Goal: Use online tool/utility: Use online tool/utility

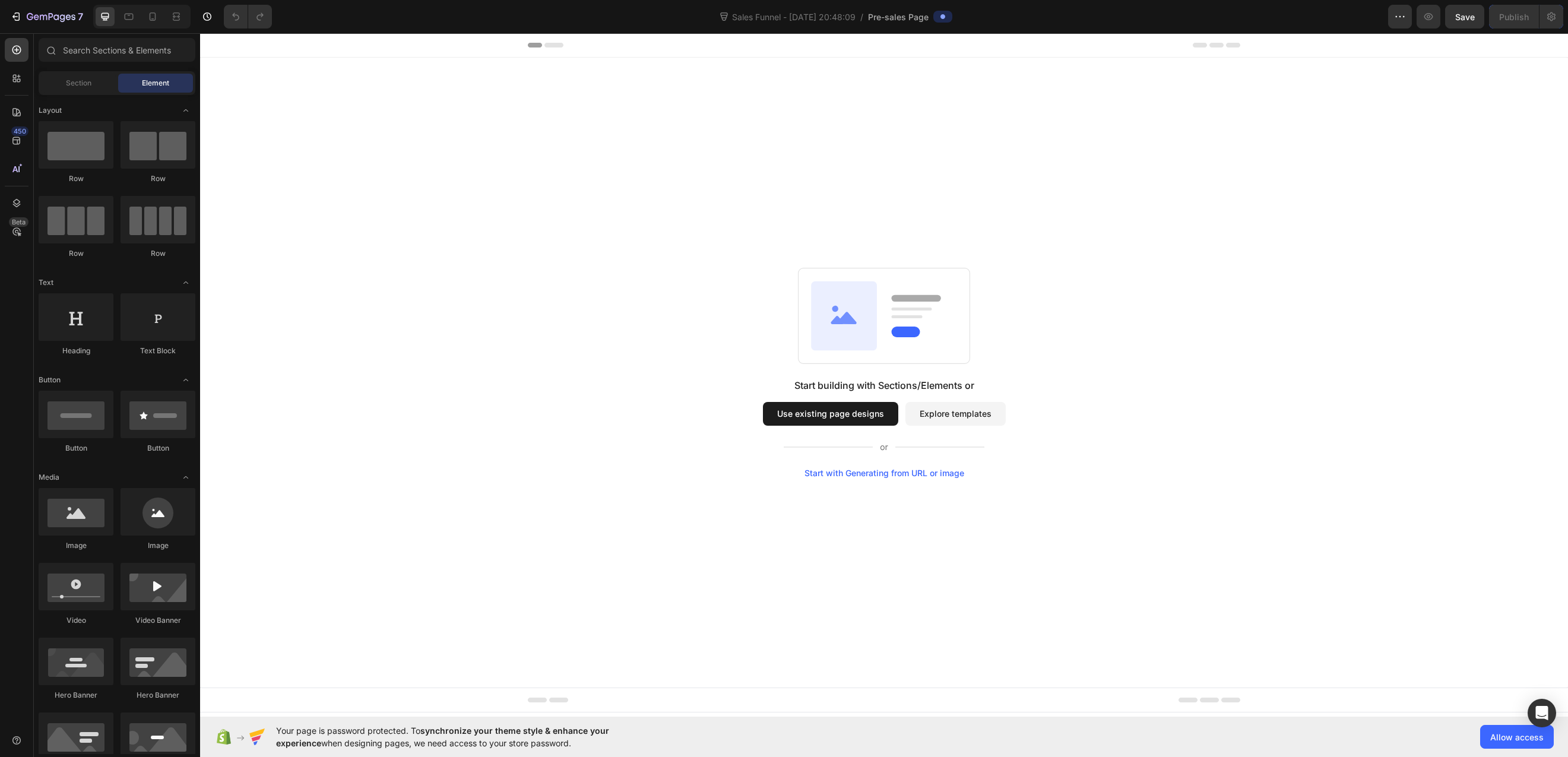
click at [944, 474] on div "Start with Generating from URL or image" at bounding box center [884, 473] width 159 height 9
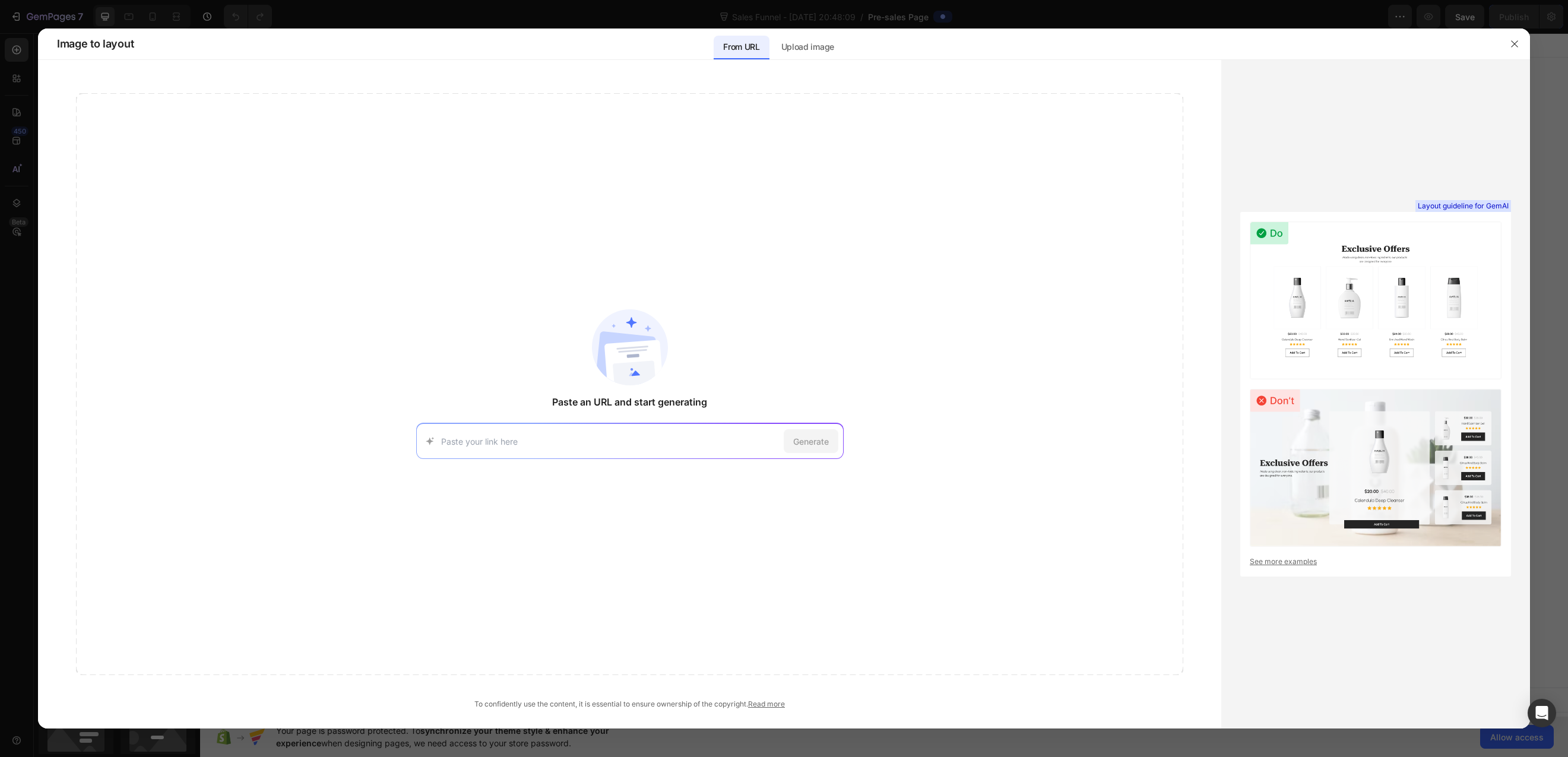
click at [672, 435] on input at bounding box center [610, 441] width 338 height 13
type input "[URL][PERSON_NAME][DOMAIN_NAME]"
click at [815, 440] on span "Generate" at bounding box center [811, 441] width 36 height 13
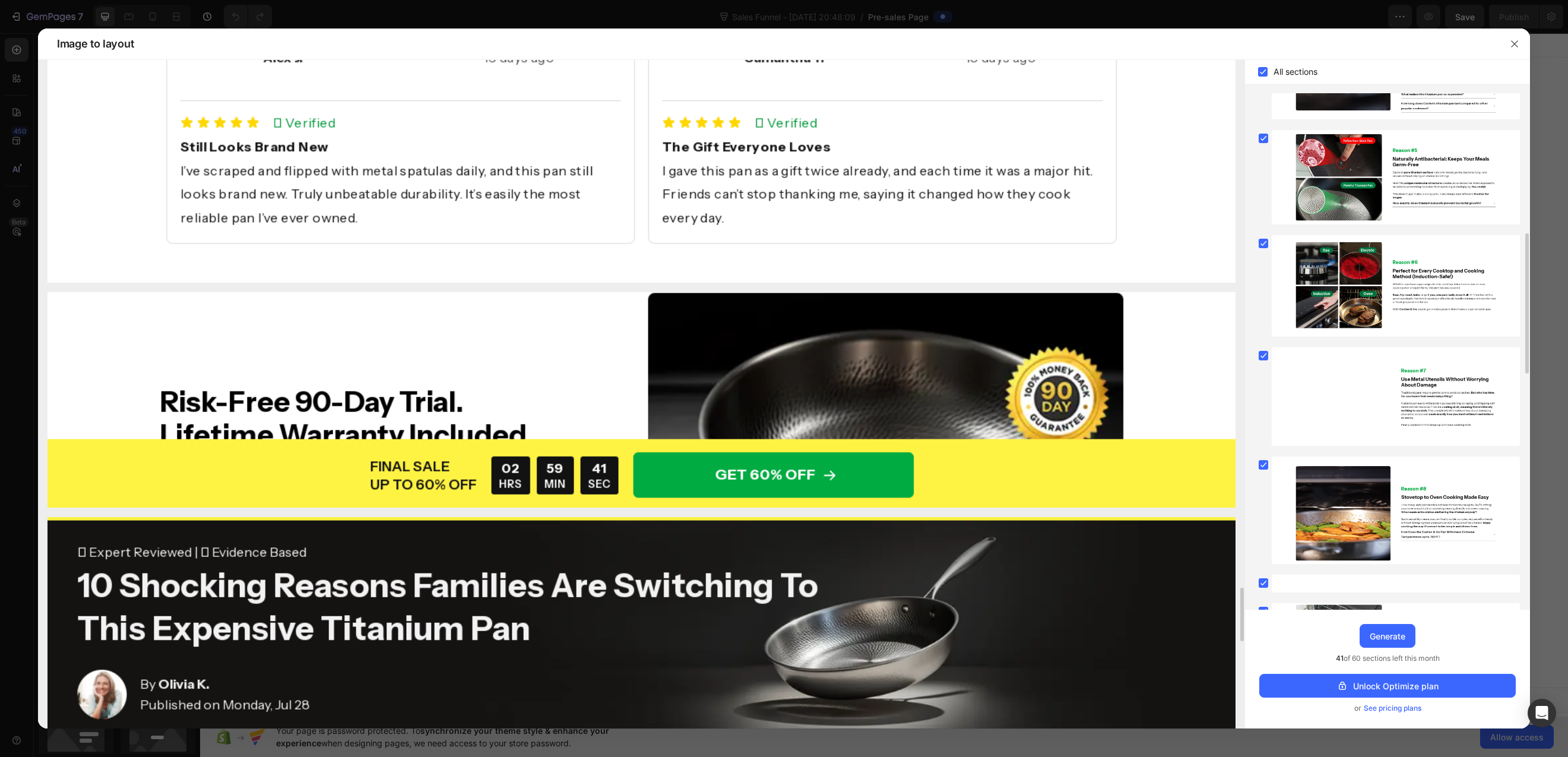
click at [1118, 342] on img at bounding box center [641, 400] width 1188 height 216
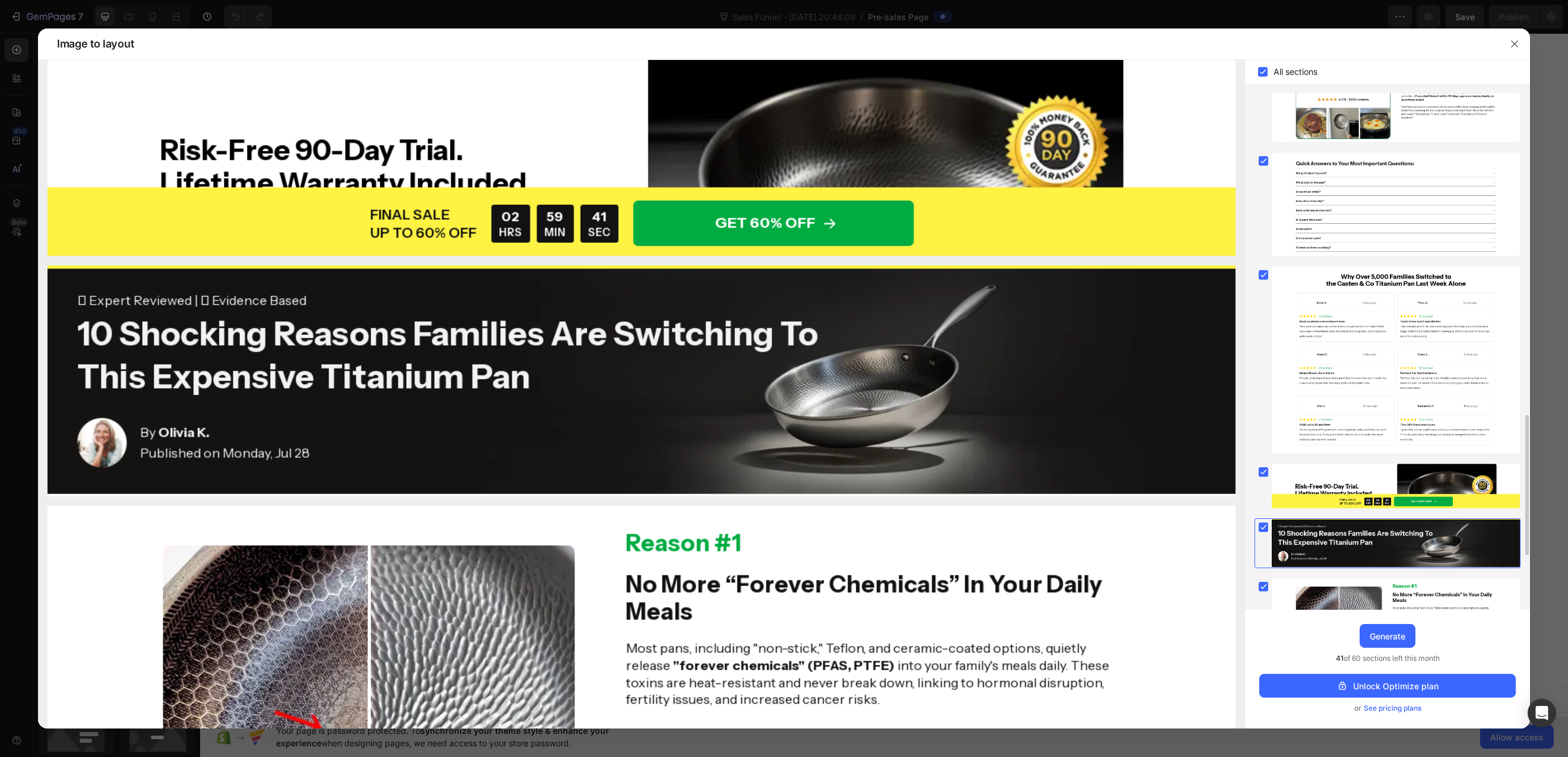
click at [1260, 523] on rect at bounding box center [1263, 527] width 9 height 9
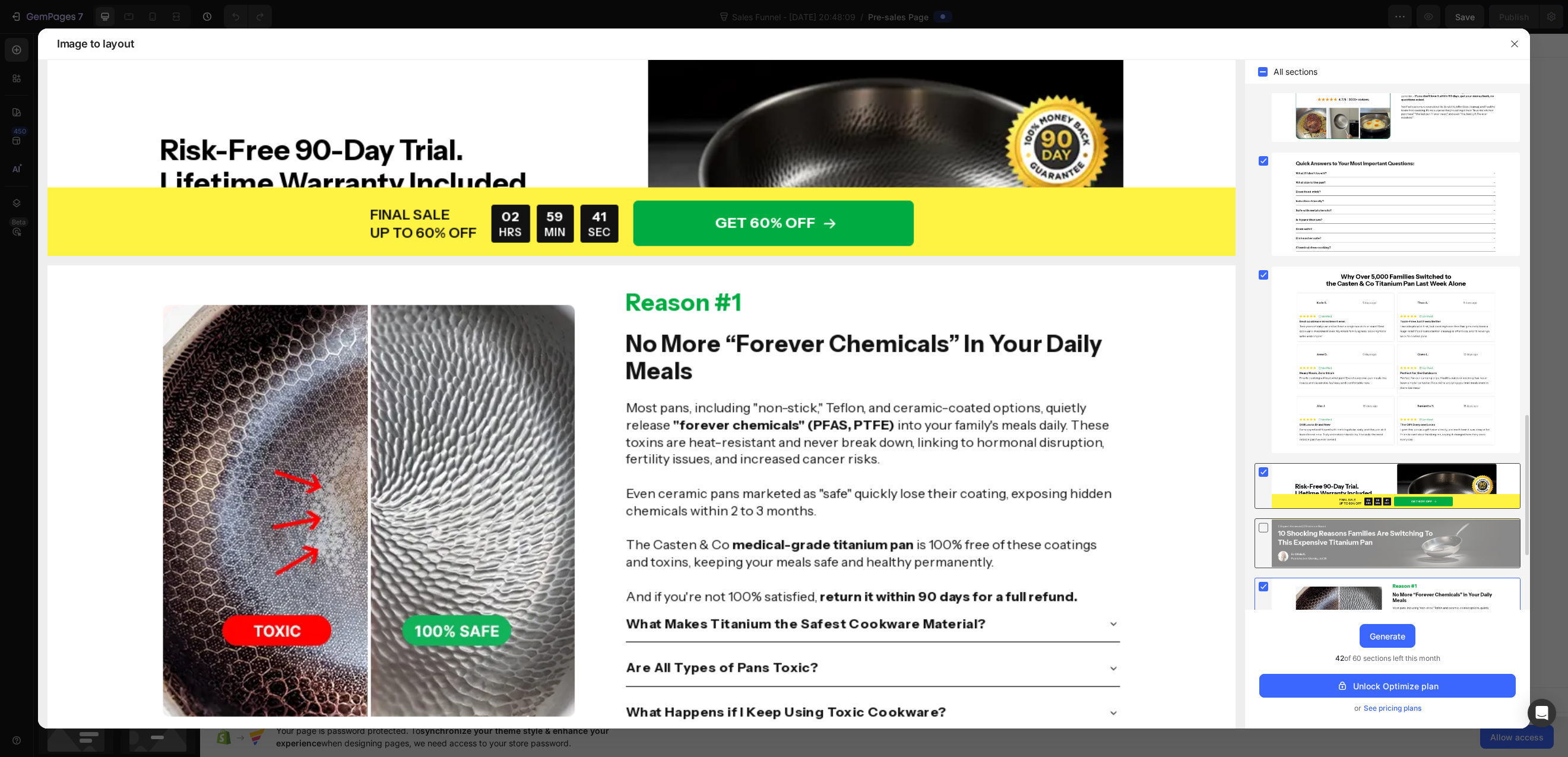
click at [1265, 471] on rect at bounding box center [1263, 471] width 9 height 9
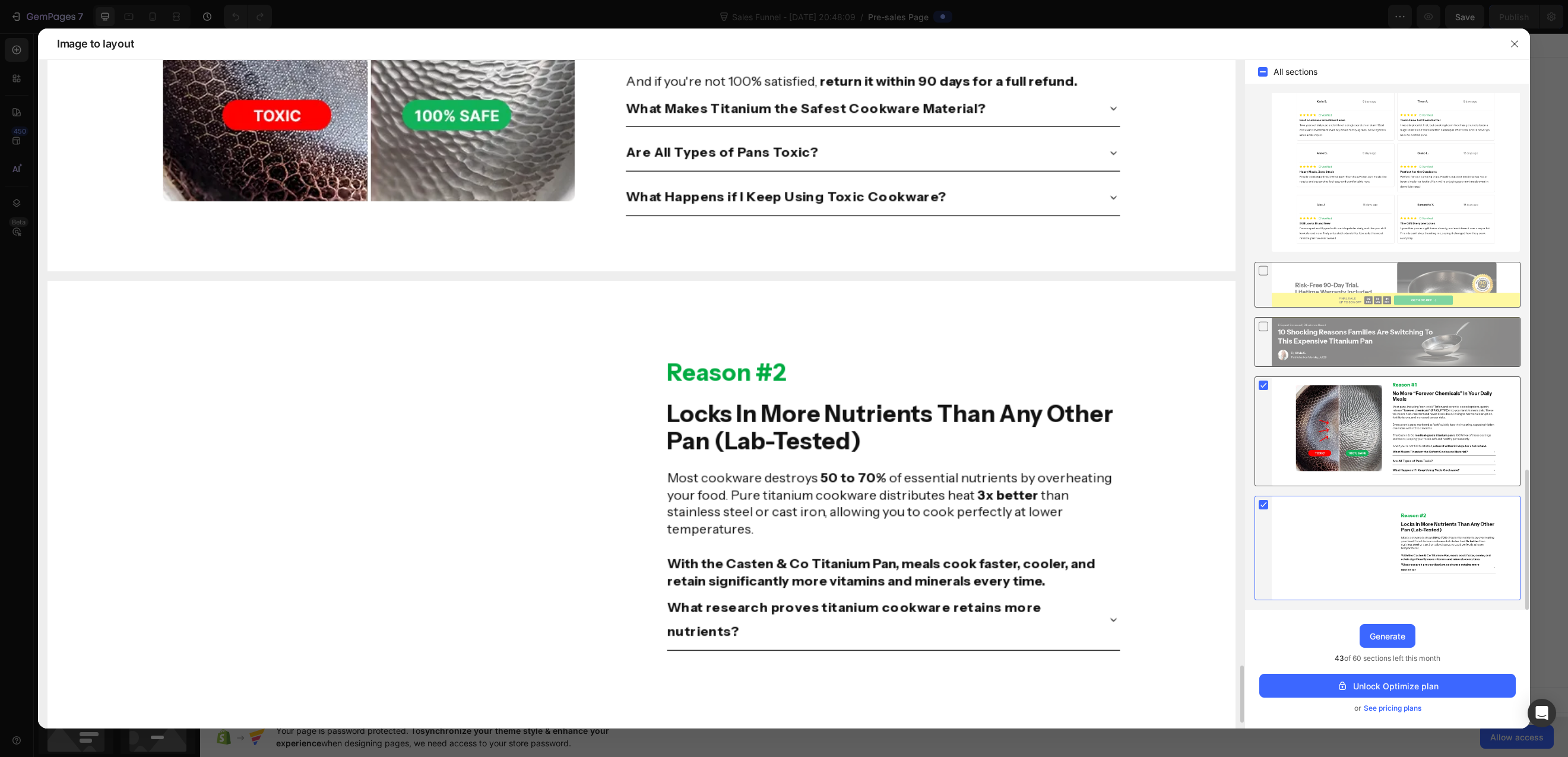
click at [1292, 432] on div at bounding box center [1395, 431] width 248 height 108
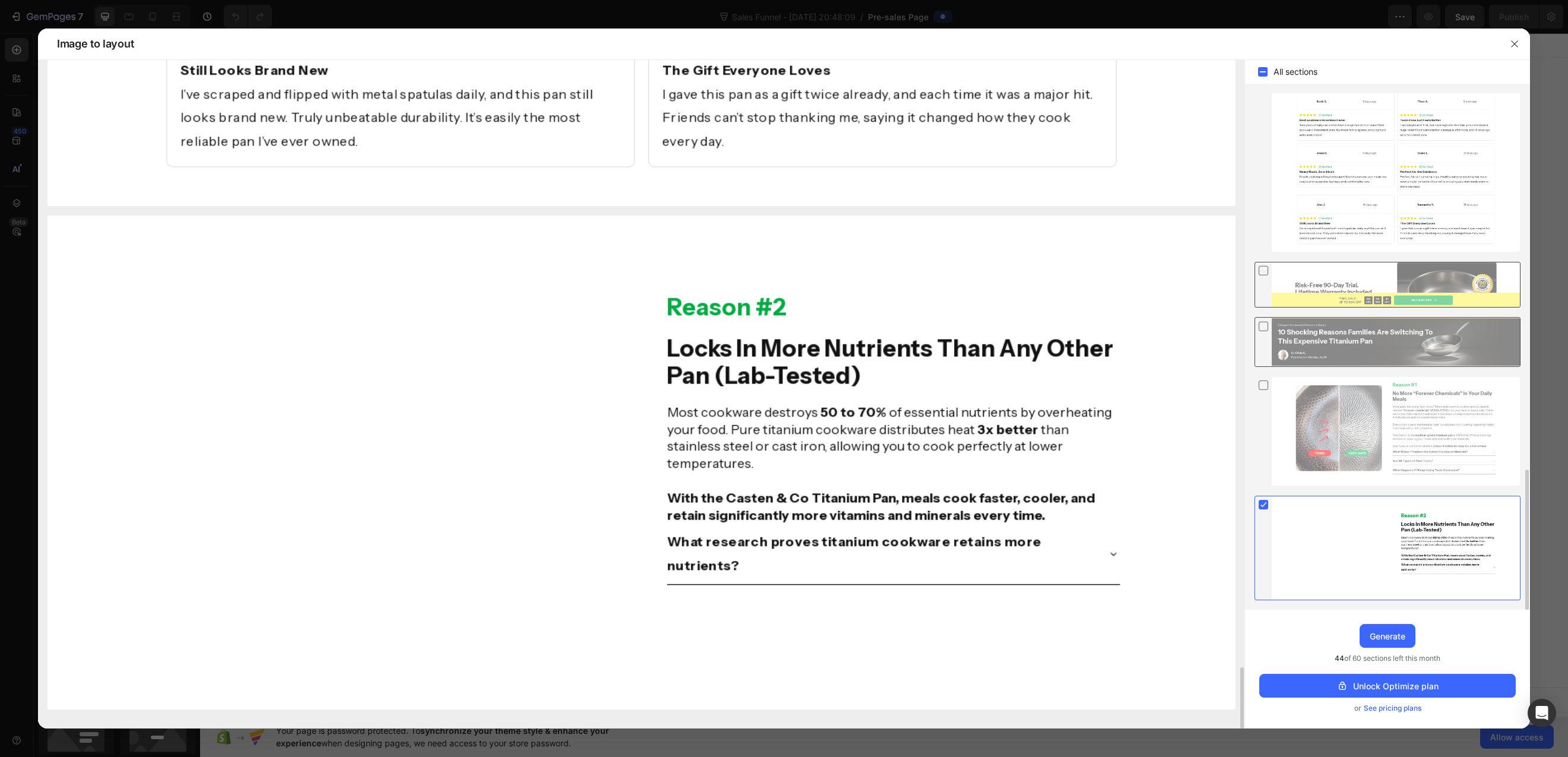
click at [1307, 506] on div at bounding box center [1395, 547] width 248 height 103
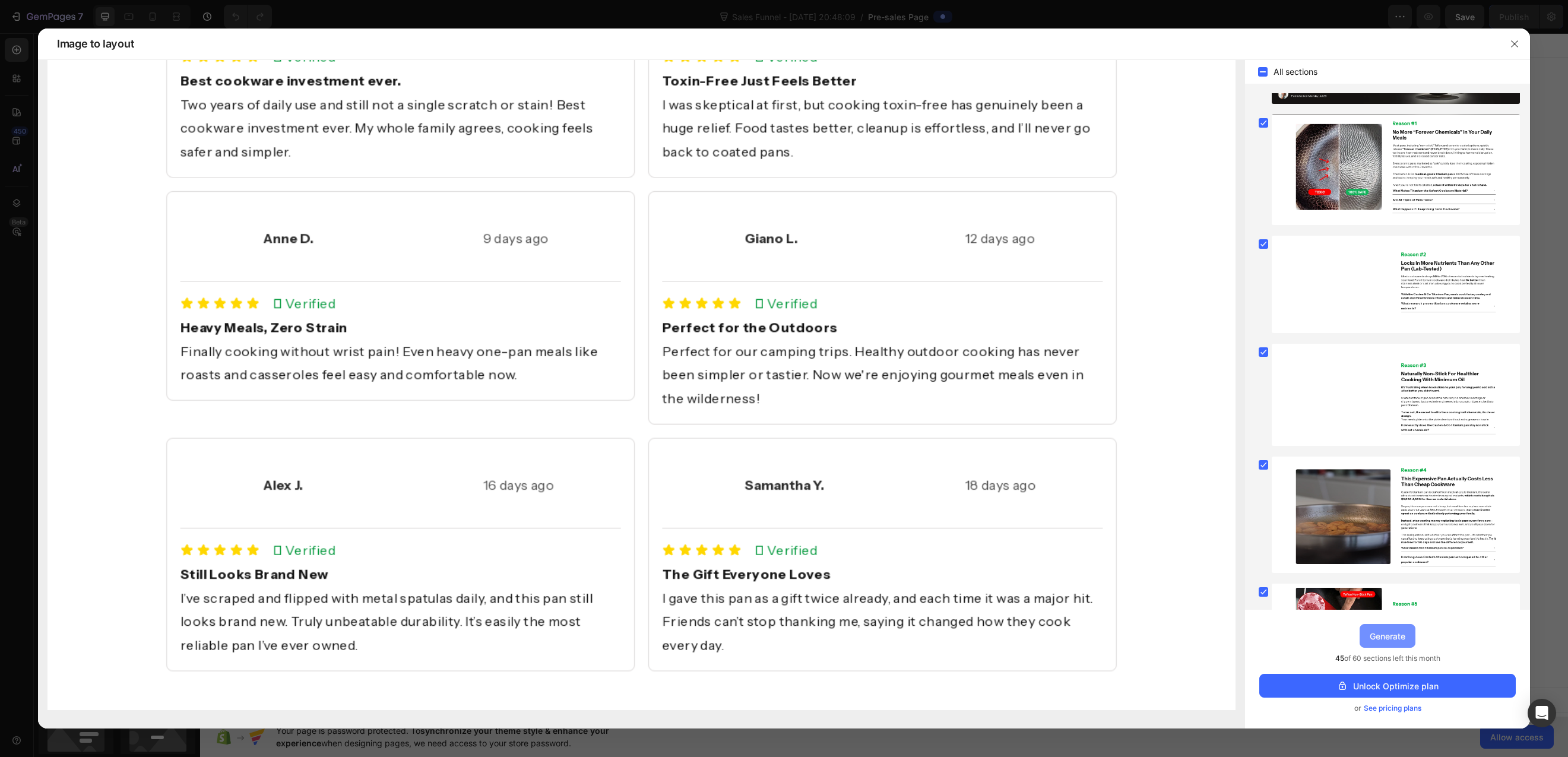
click at [1409, 634] on button "Generate" at bounding box center [1387, 635] width 56 height 24
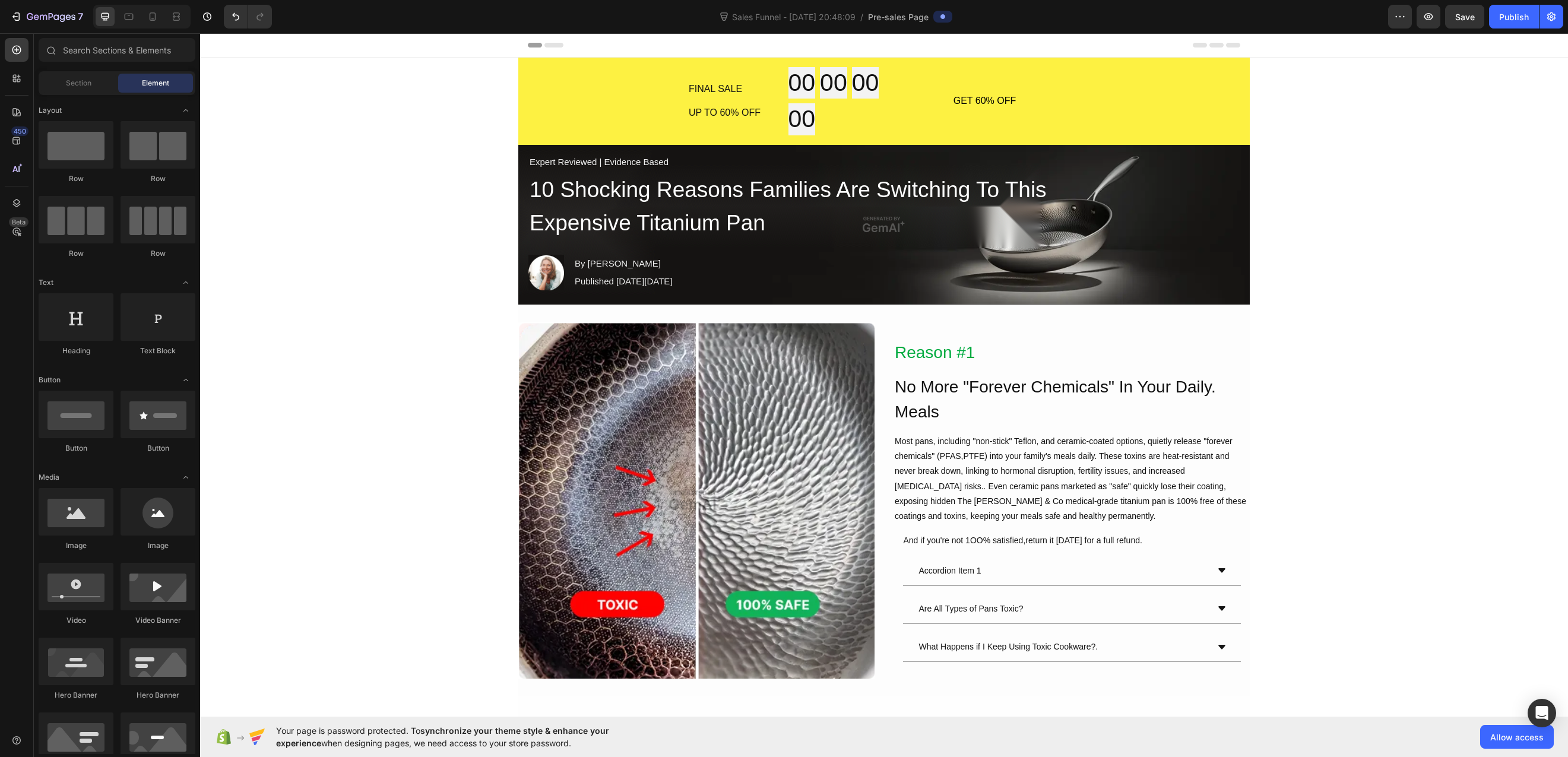
click at [539, 48] on div "Header" at bounding box center [884, 45] width 712 height 24
click at [549, 46] on icon at bounding box center [554, 45] width 19 height 5
click at [1190, 50] on div "Header" at bounding box center [884, 45] width 712 height 24
click at [1197, 44] on icon at bounding box center [1200, 45] width 15 height 5
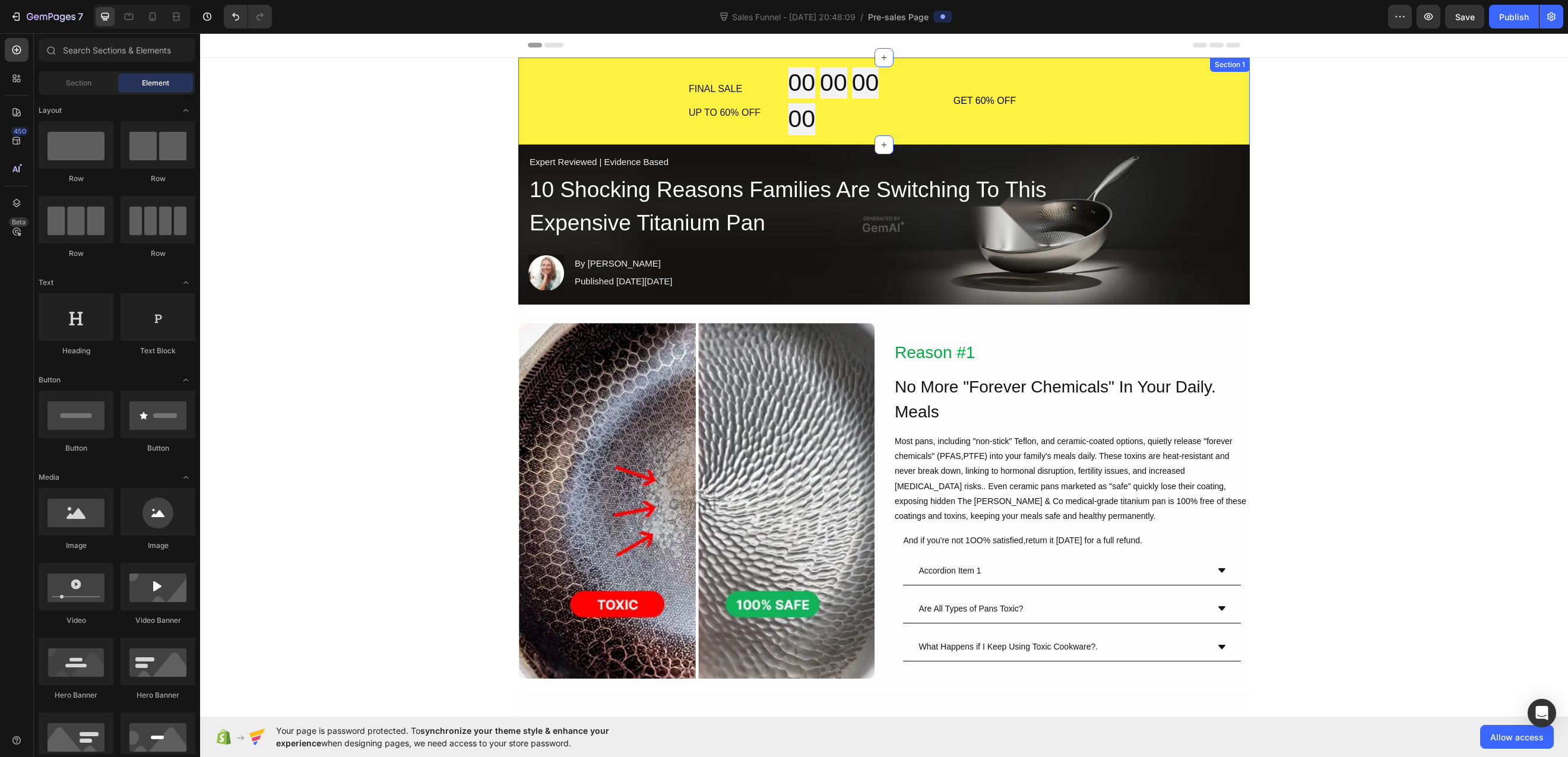
click at [1225, 90] on div "FINAL SALE Text Block UP TO 60% OFF Text Block 00 00 00 00 Countdown Timer Row …" at bounding box center [884, 100] width 731 height 68
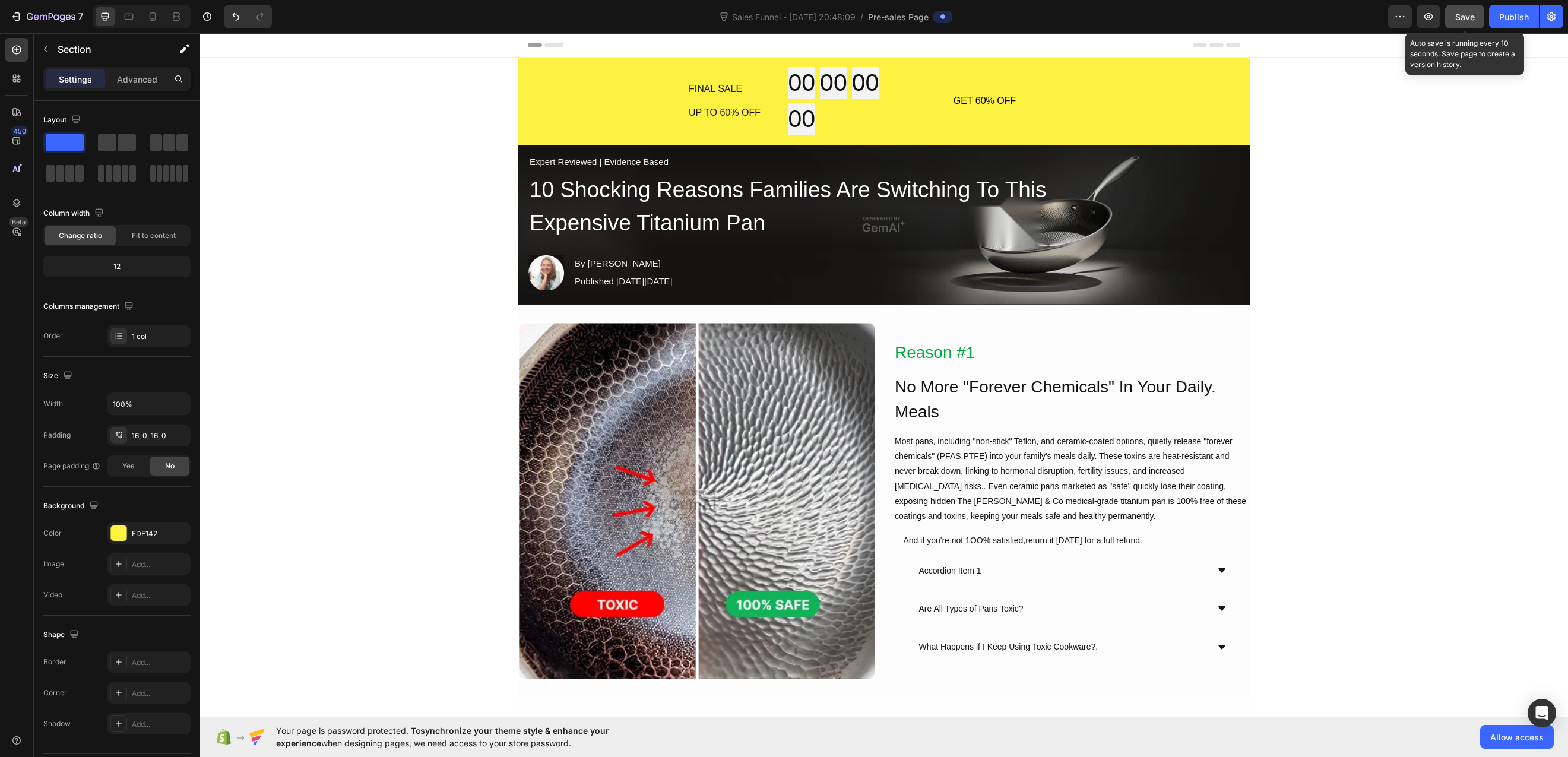
click at [1456, 17] on span "Save" at bounding box center [1465, 17] width 20 height 10
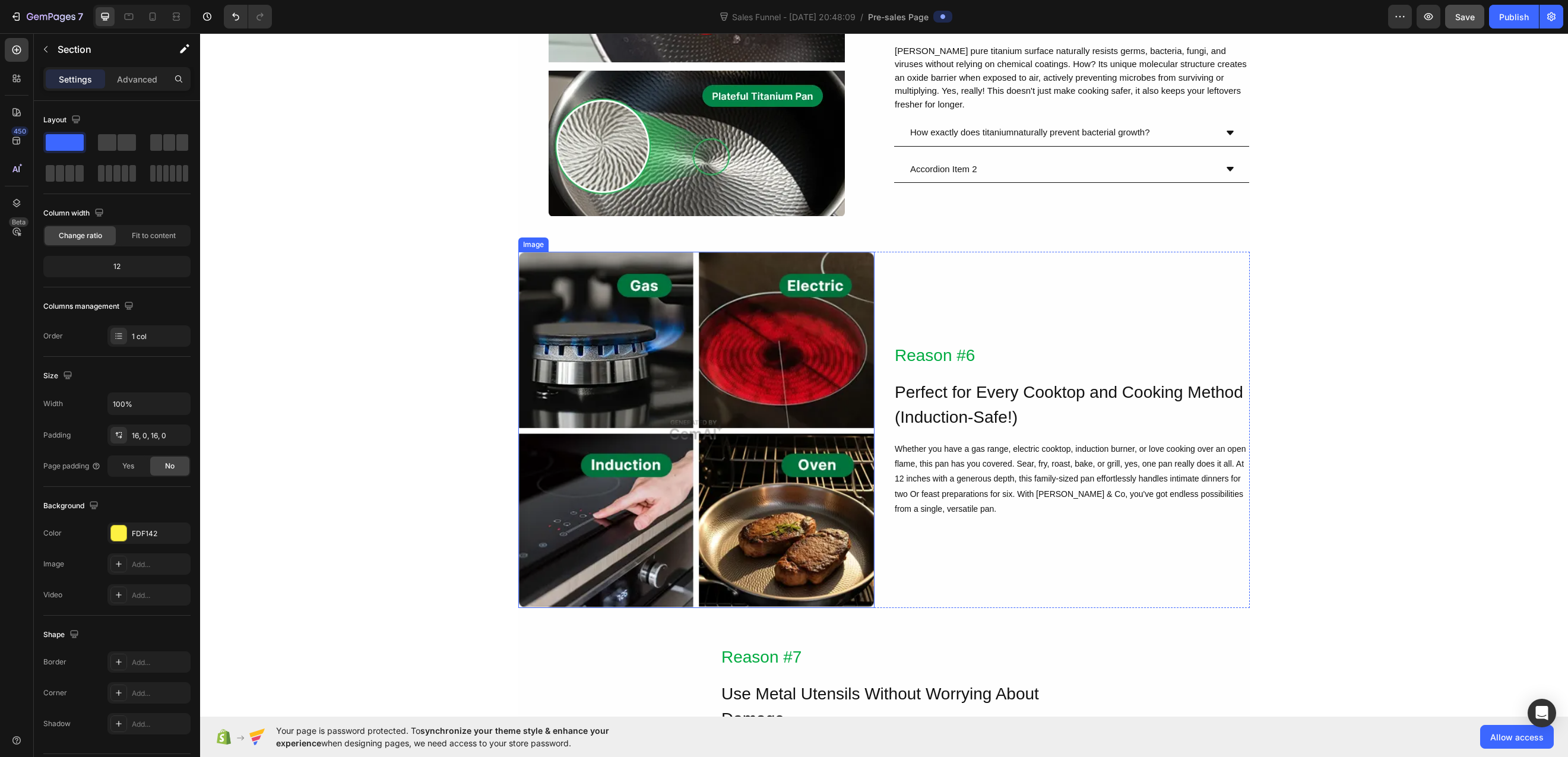
scroll to position [1753, 0]
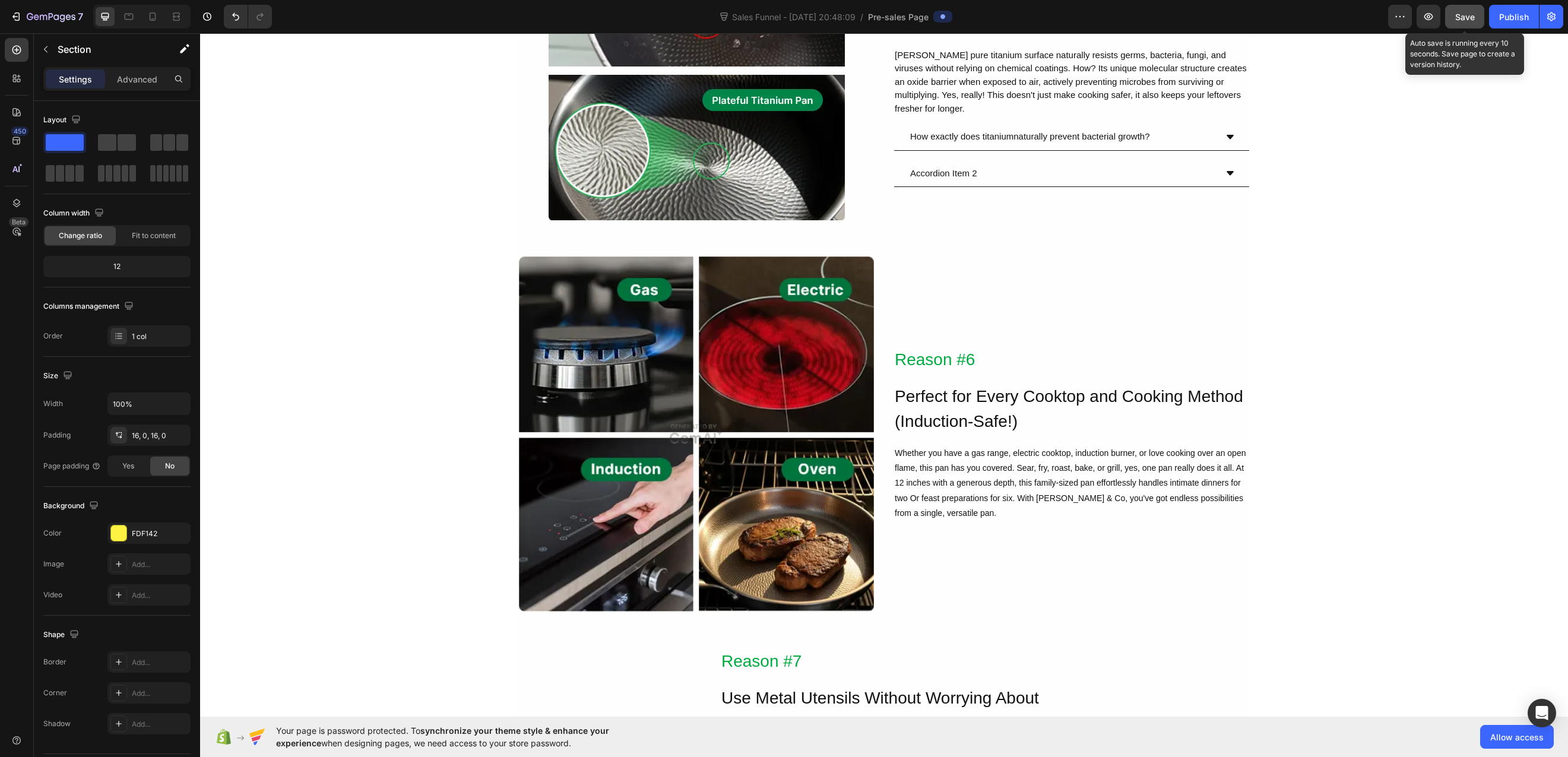
click at [1469, 17] on span "Save" at bounding box center [1465, 17] width 20 height 10
